Goal: Information Seeking & Learning: Learn about a topic

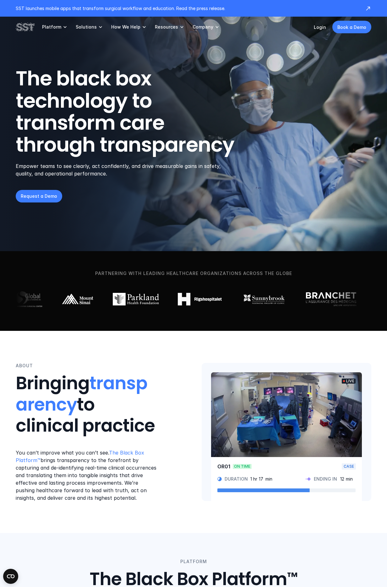
click at [206, 26] on p "Company" at bounding box center [202, 27] width 21 height 6
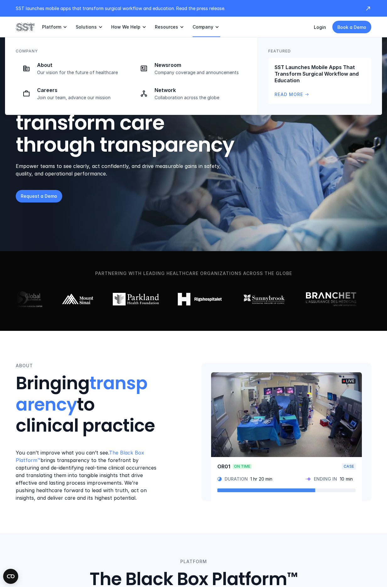
click at [178, 68] on p "Newsroom" at bounding box center [198, 65] width 88 height 7
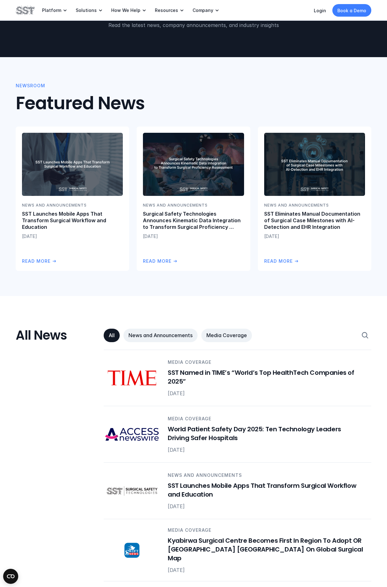
scroll to position [61, 0]
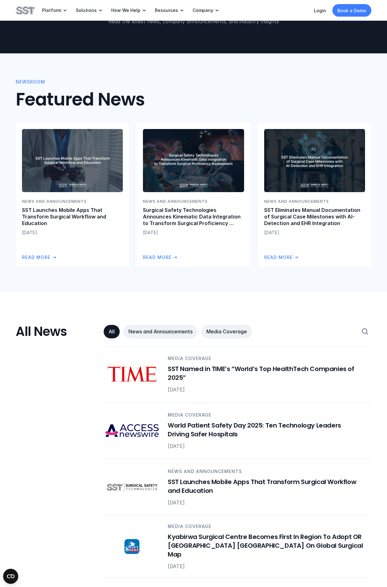
click at [271, 374] on h6 "SST Named in TIME’s “World’s Top HealthTech Companies of 2025”" at bounding box center [266, 373] width 196 height 18
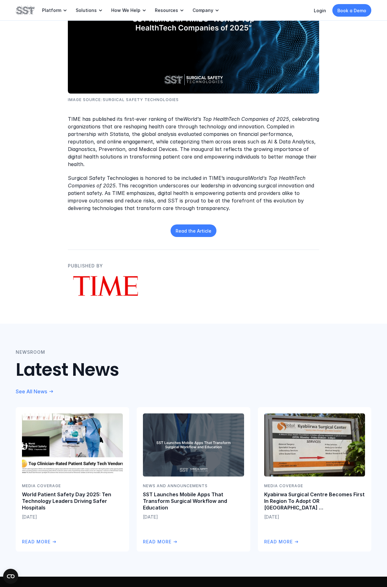
scroll to position [186, 0]
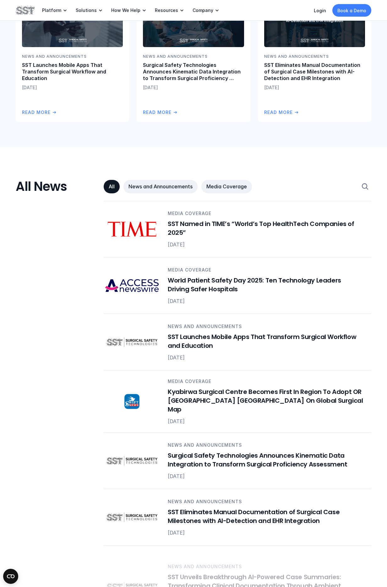
scroll to position [206, 0]
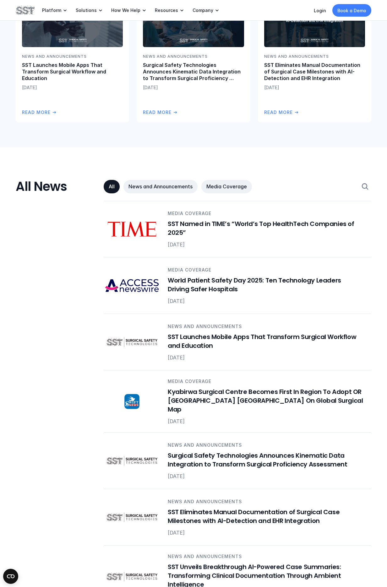
click at [291, 340] on h6 "SST Launches Mobile Apps That Transform Surgical Workflow and Education" at bounding box center [266, 341] width 196 height 18
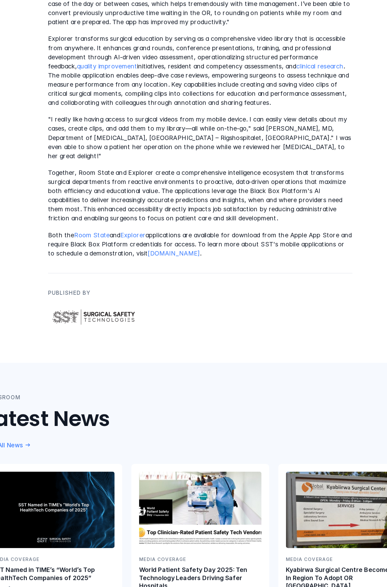
scroll to position [442, 0]
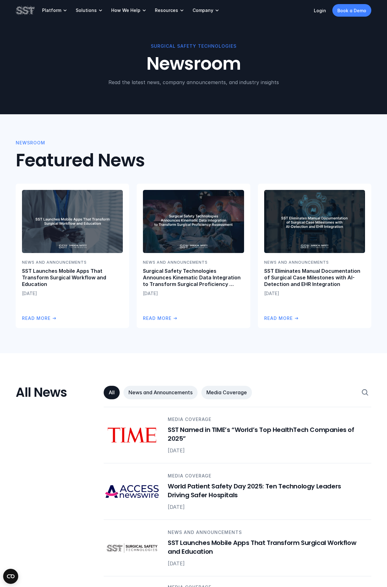
click at [200, 8] on p "Company" at bounding box center [202, 11] width 21 height 6
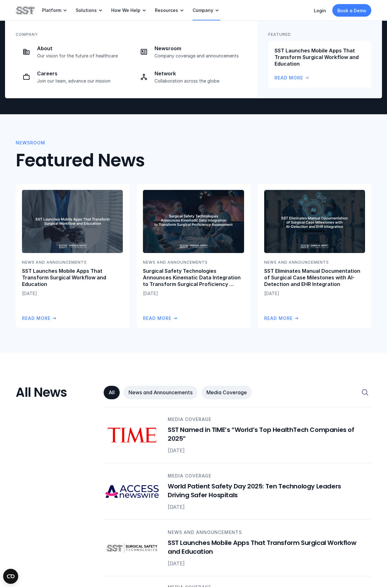
click at [62, 48] on p "About" at bounding box center [81, 48] width 88 height 7
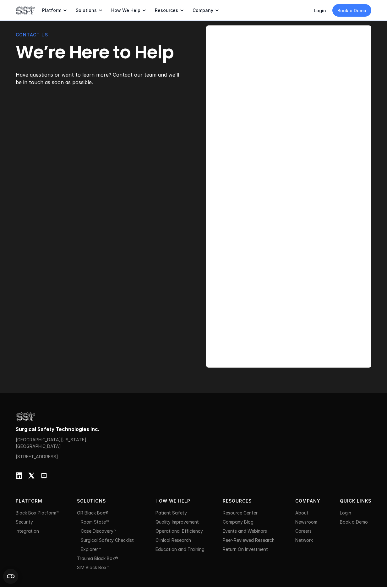
scroll to position [1646, 0]
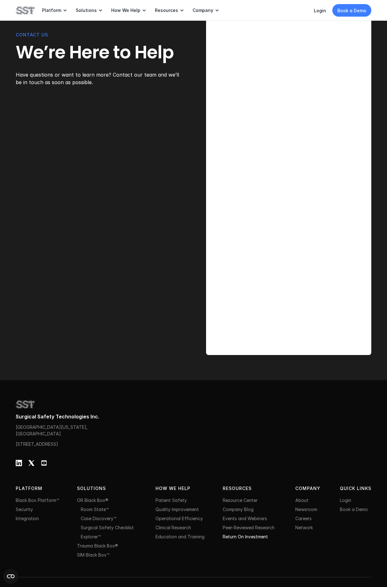
click at [247, 539] on link "Return On Investment" at bounding box center [245, 536] width 45 height 5
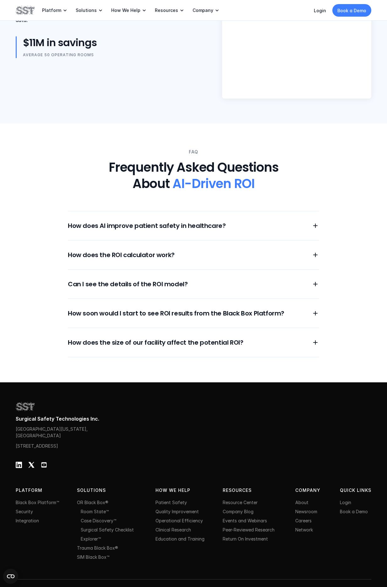
scroll to position [472, 0]
